Goal: Information Seeking & Learning: Learn about a topic

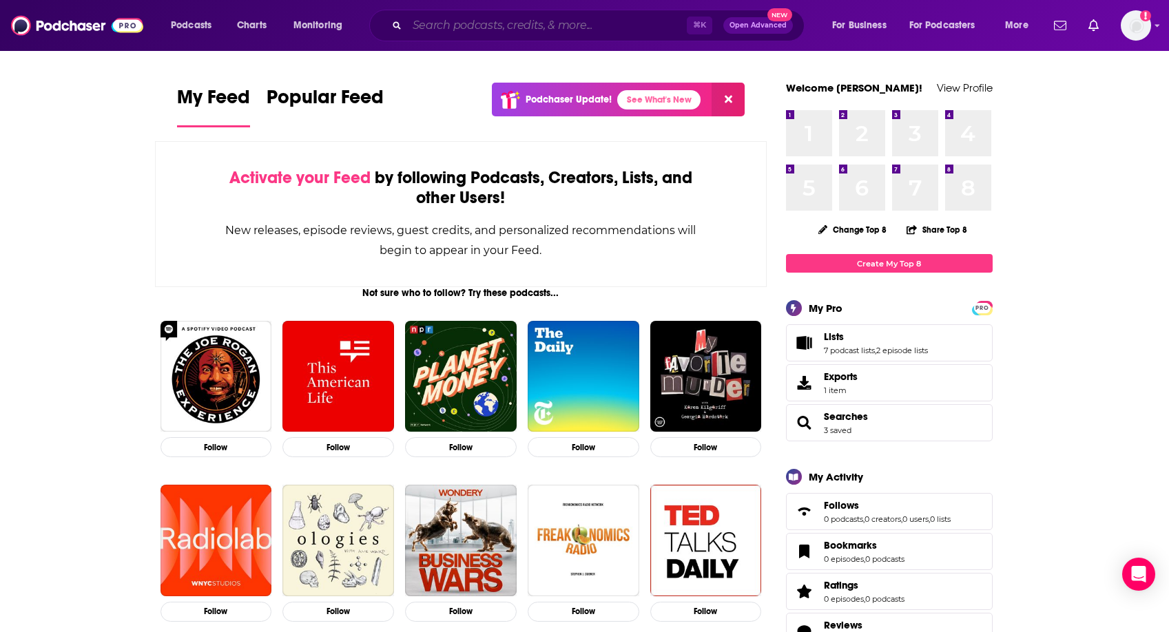
click at [476, 17] on input "Search podcasts, credits, & more..." at bounding box center [547, 25] width 280 height 22
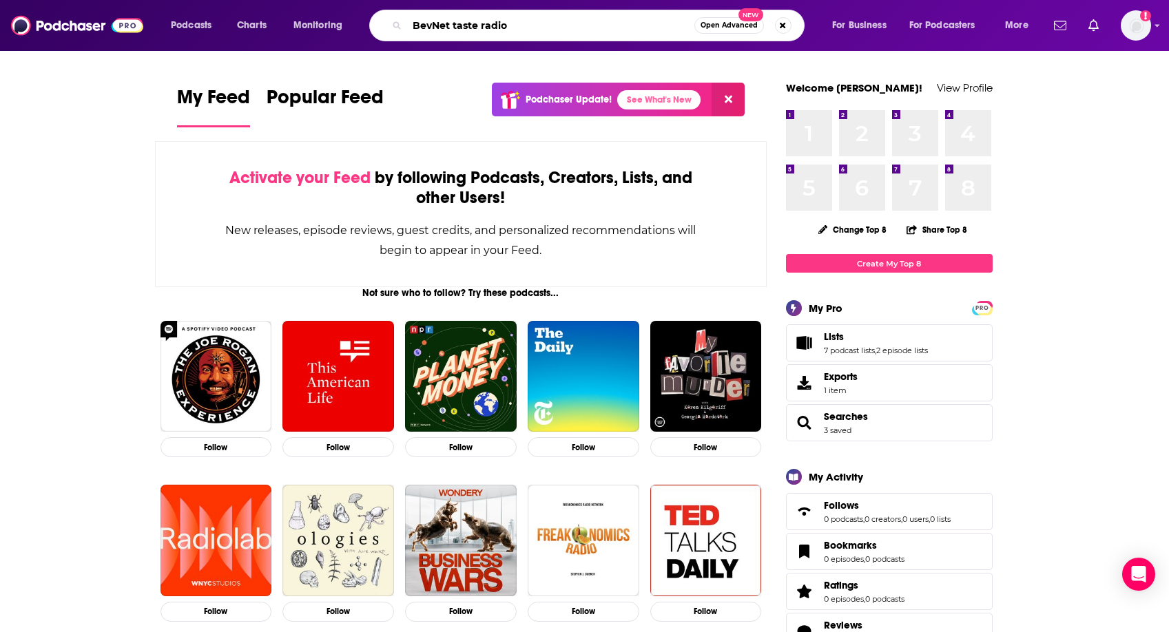
type input "BevNet taste radio"
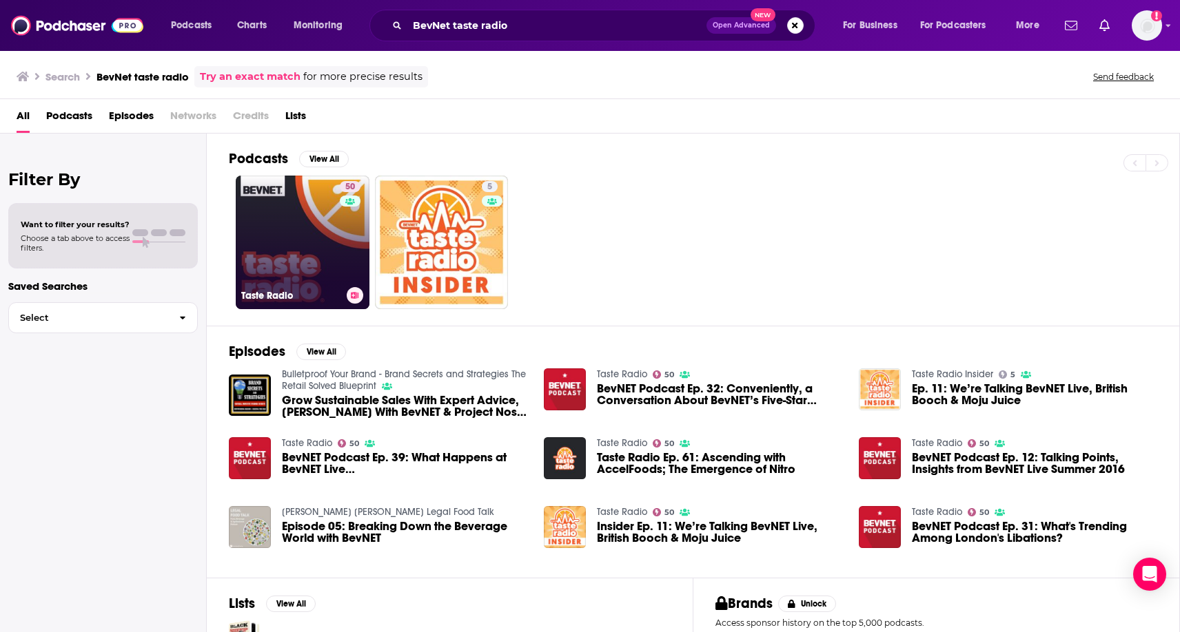
click at [338, 220] on link "50 Taste Radio" at bounding box center [303, 243] width 134 height 134
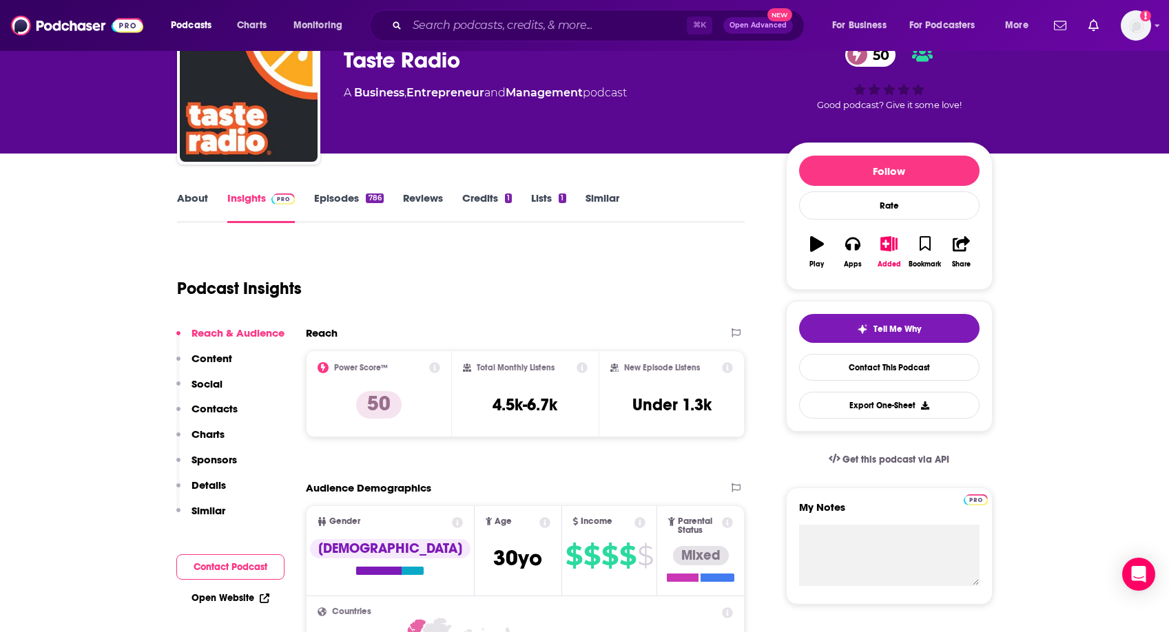
scroll to position [191, 0]
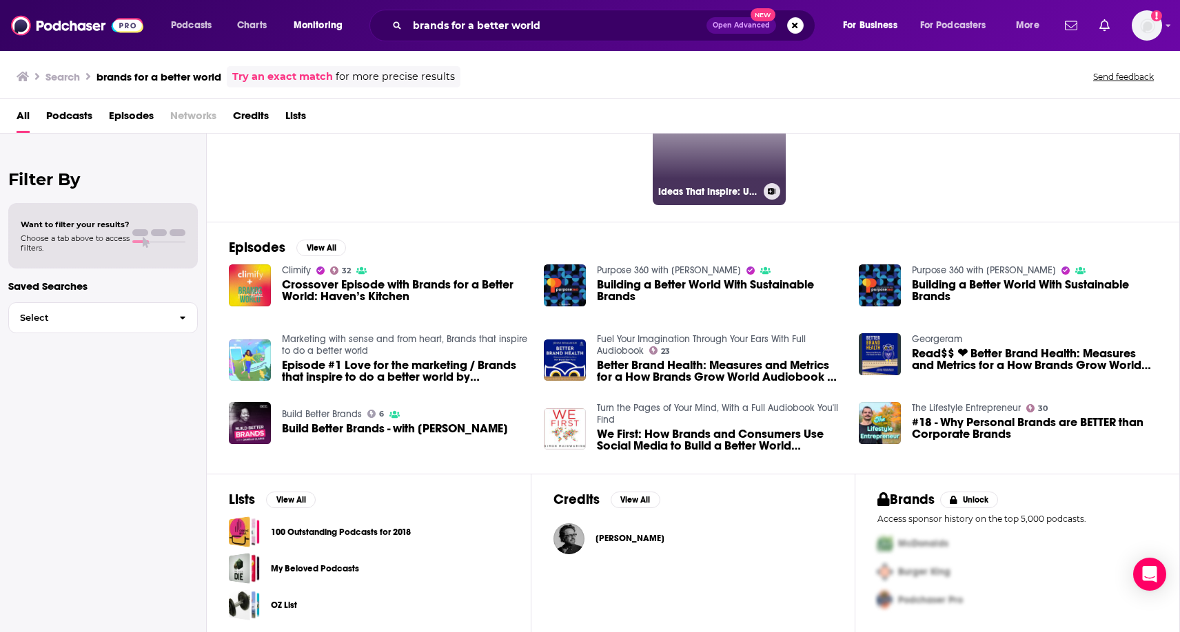
scroll to position [96, 0]
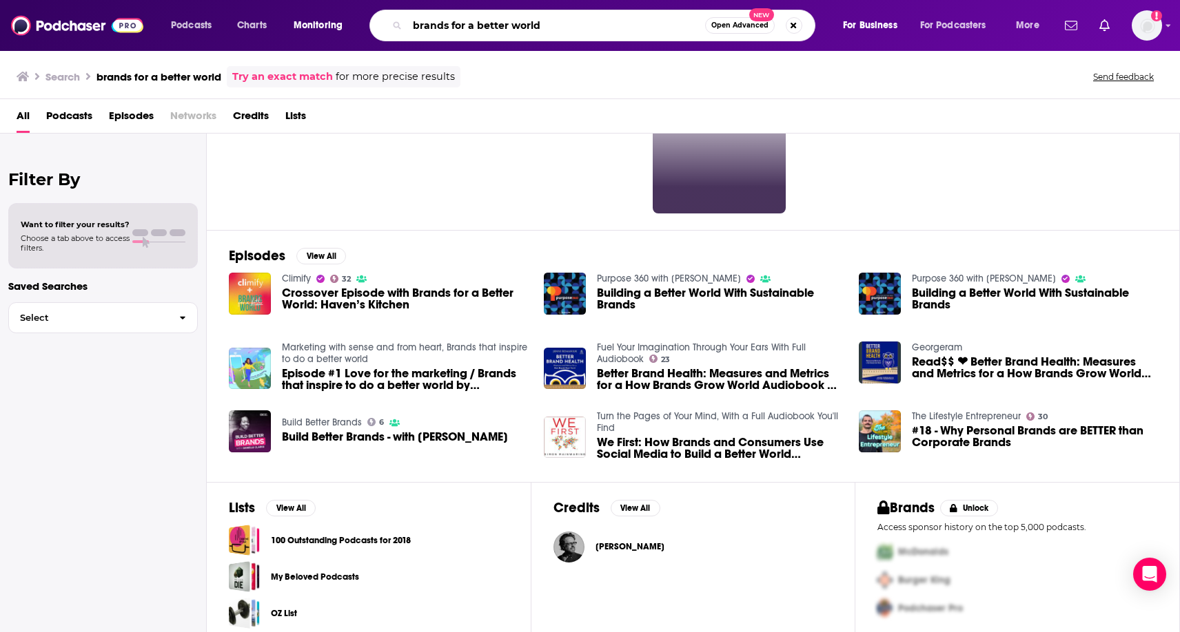
drag, startPoint x: 598, startPoint y: 23, endPoint x: 343, endPoint y: 21, distance: 254.9
click at [343, 21] on div "Podcasts Charts Monitoring brands for a better world Open Advanced New For Busi…" at bounding box center [606, 26] width 891 height 32
type input "evolve cpg"
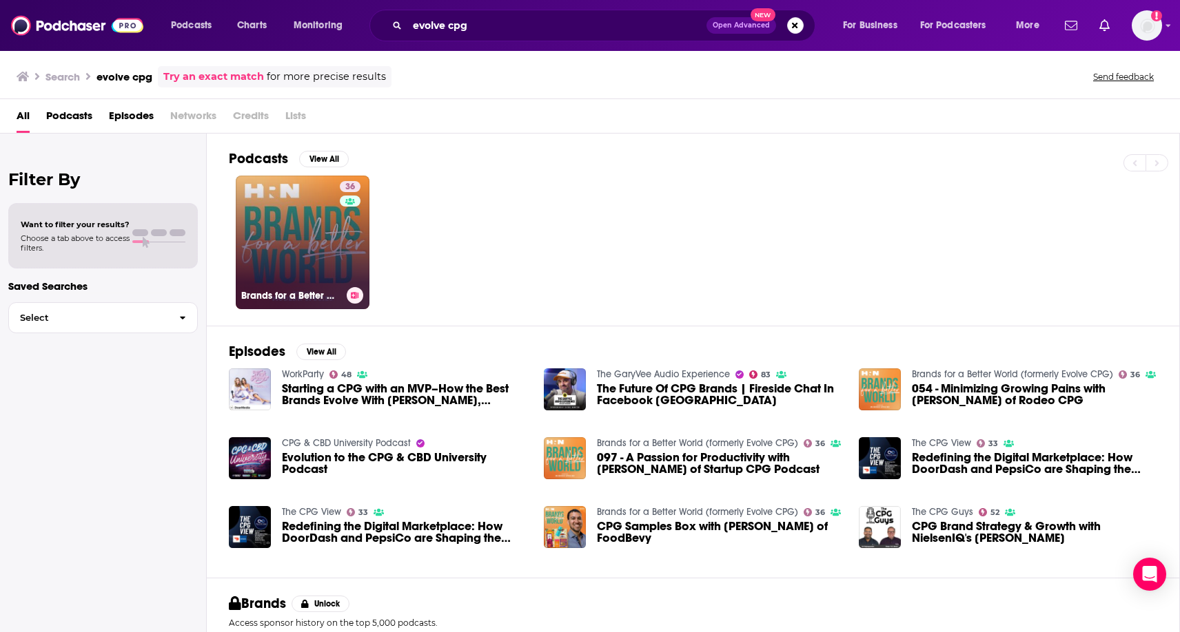
click at [289, 241] on link "36 Brands for a Better World (formerly Evolve CPG)" at bounding box center [303, 243] width 134 height 134
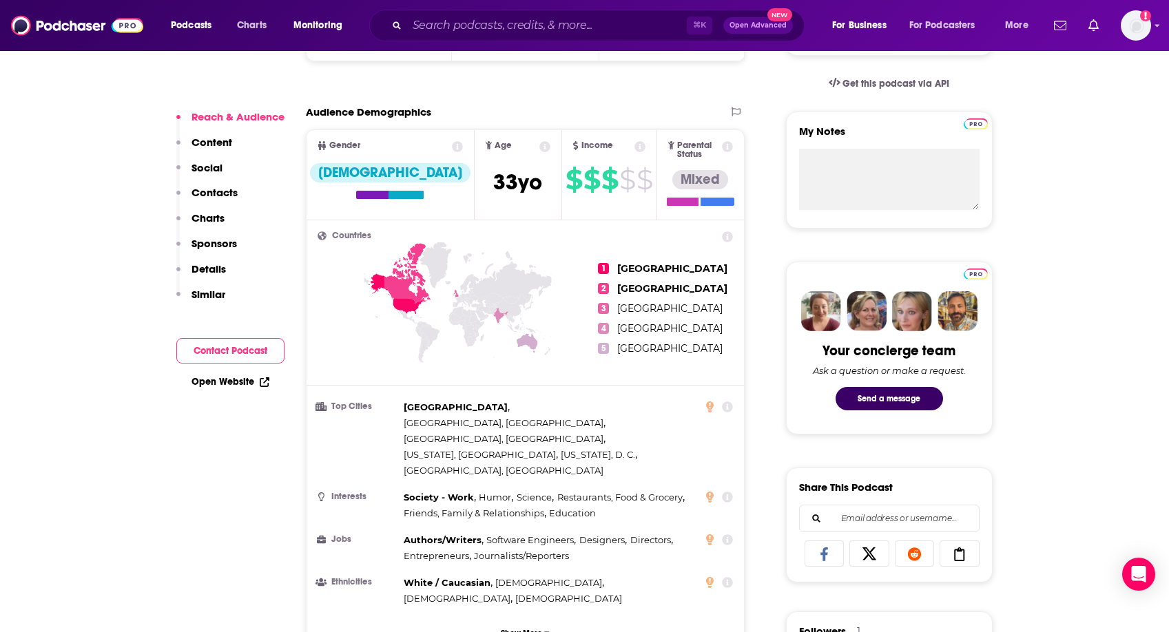
scroll to position [142, 0]
